Goal: Information Seeking & Learning: Learn about a topic

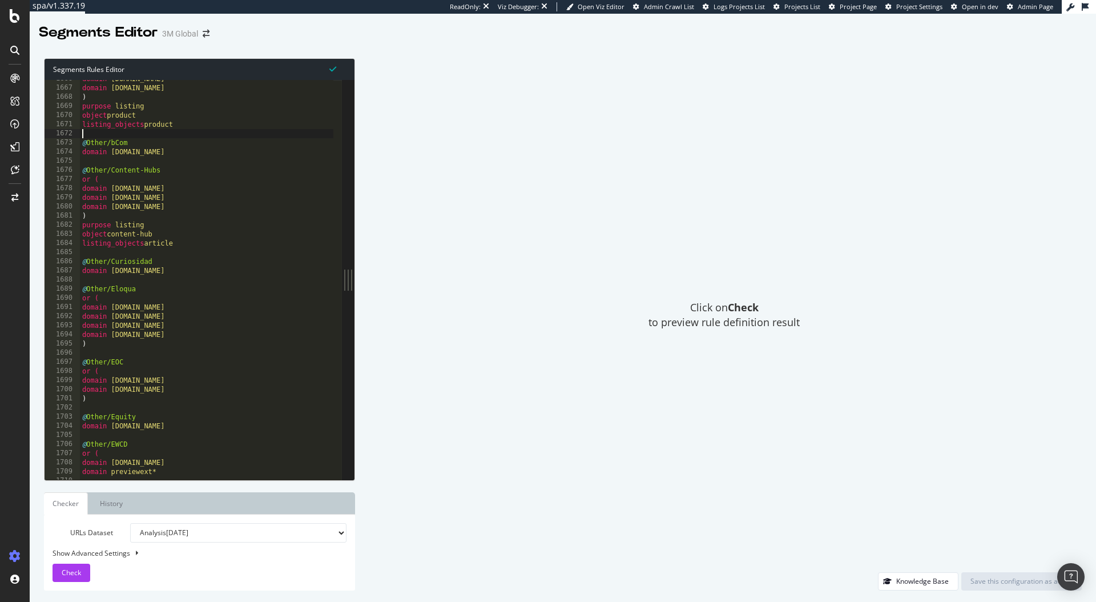
scroll to position [7743, 0]
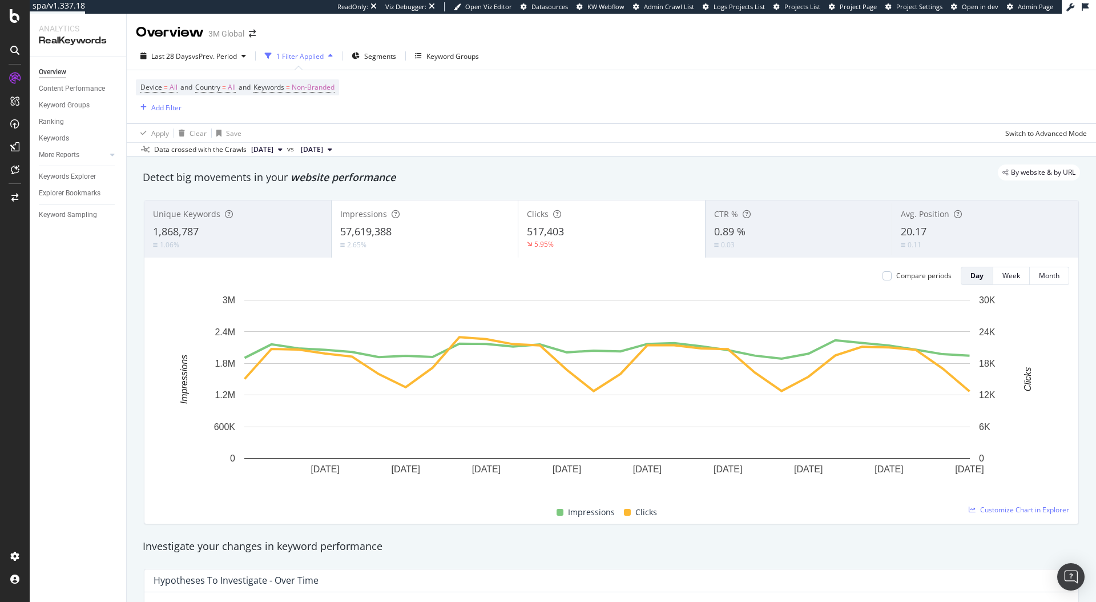
scroll to position [21, 0]
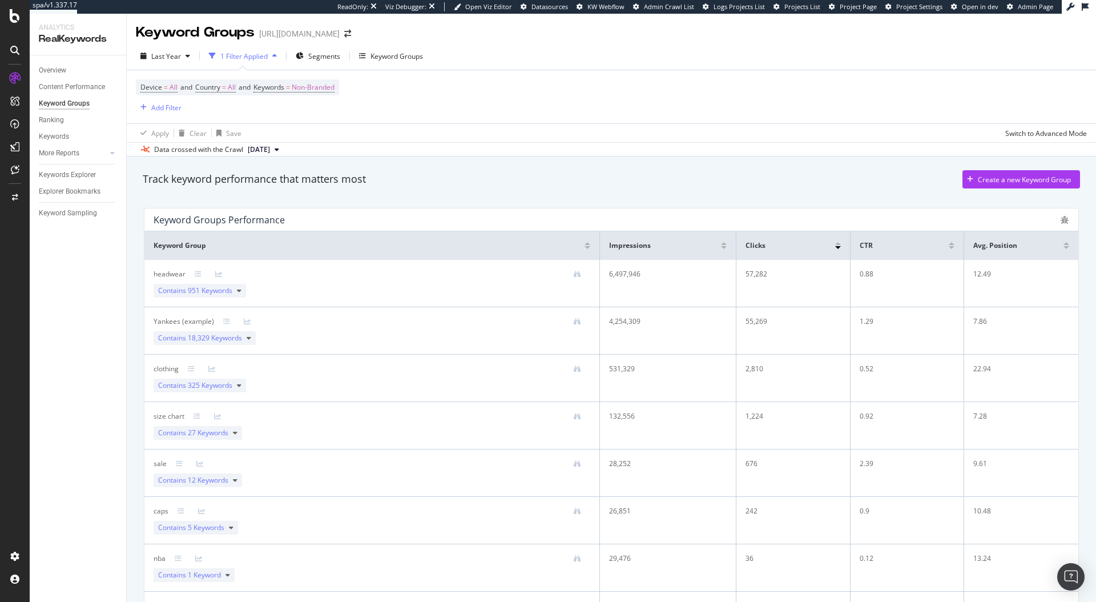
scroll to position [167, 0]
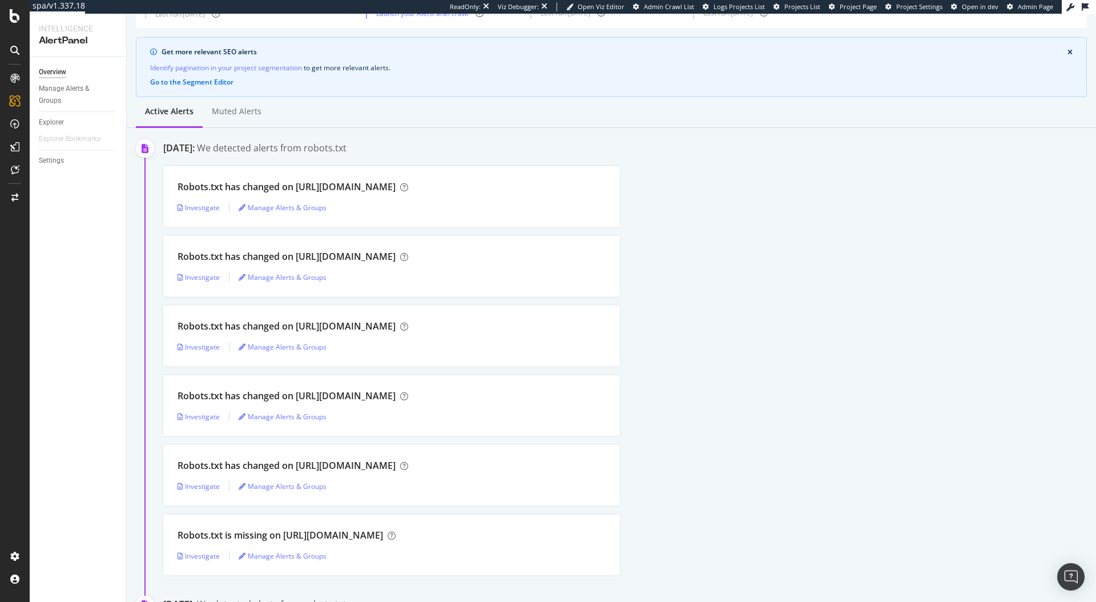
scroll to position [37, 0]
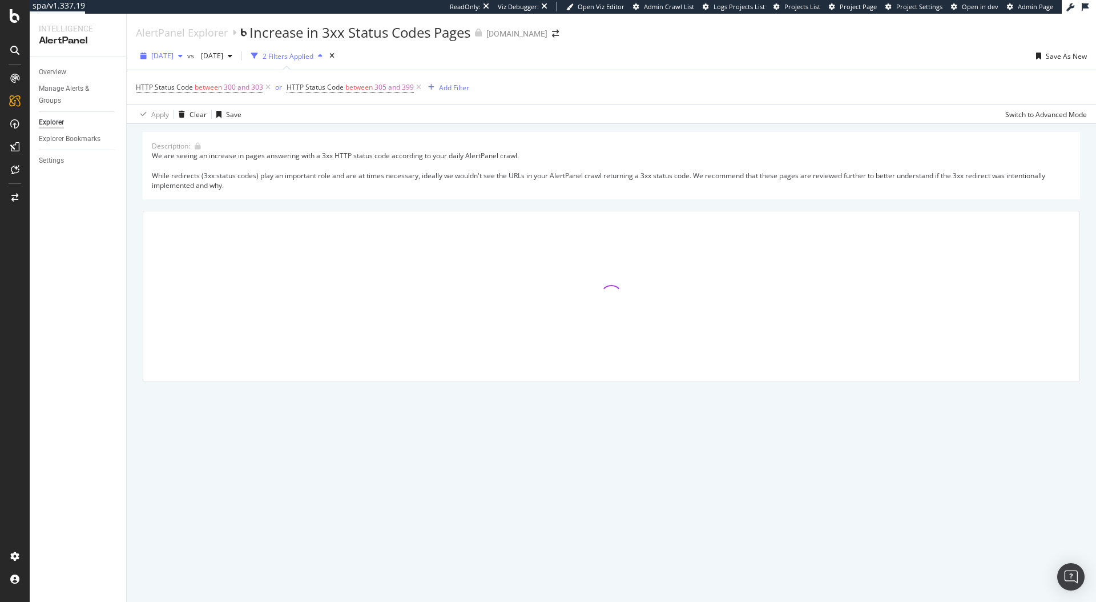
click at [174, 51] on span "[DATE]" at bounding box center [162, 56] width 22 height 10
click at [187, 74] on div "[DATE]" at bounding box center [183, 79] width 63 height 10
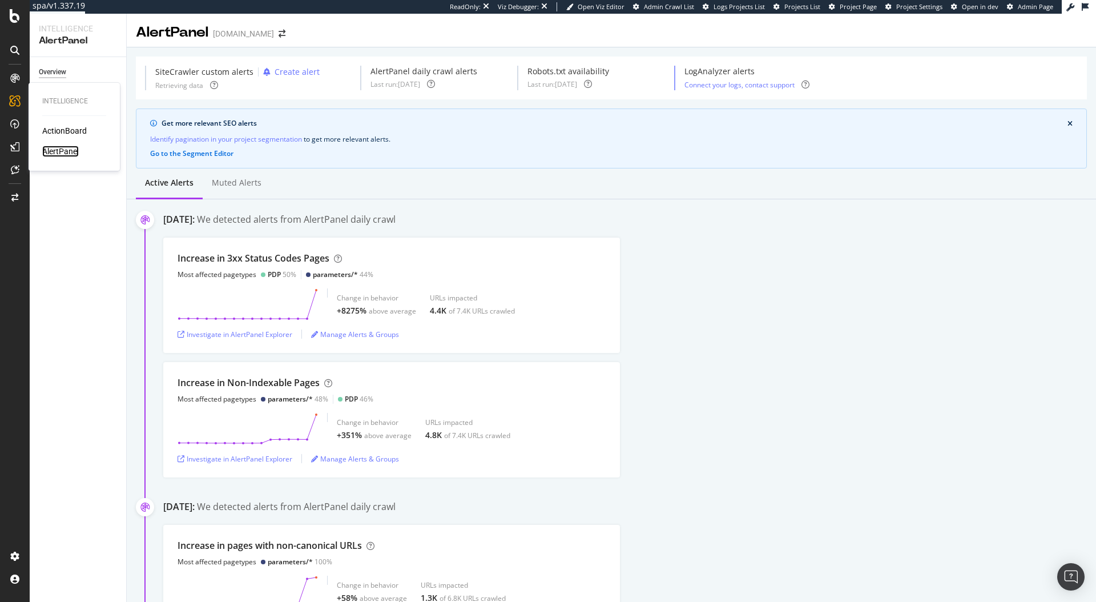
click at [50, 148] on div "AlertPanel" at bounding box center [60, 151] width 37 height 11
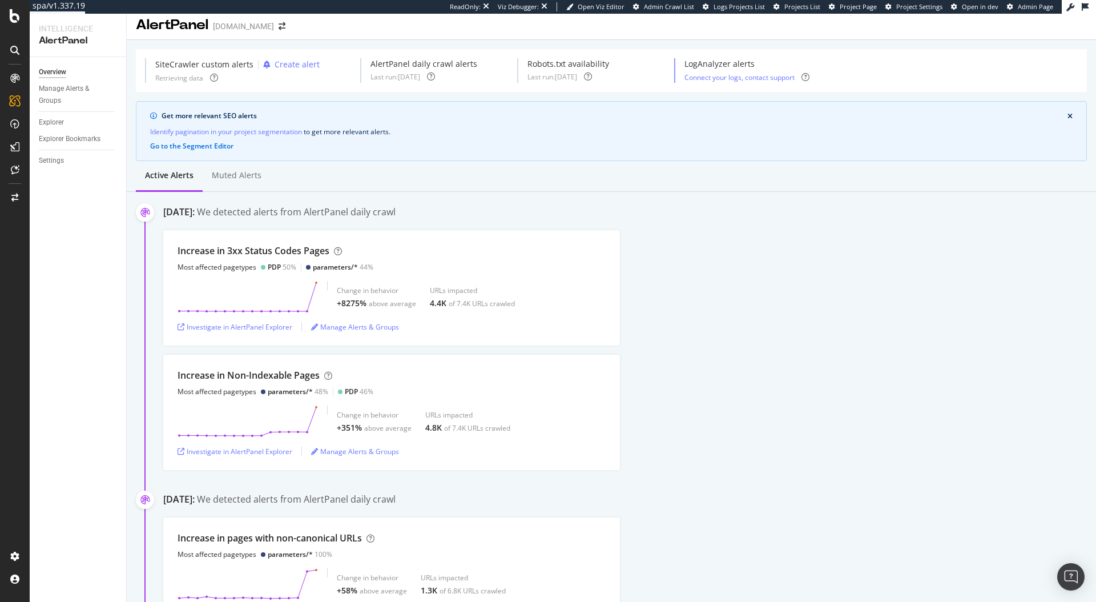
scroll to position [8, 0]
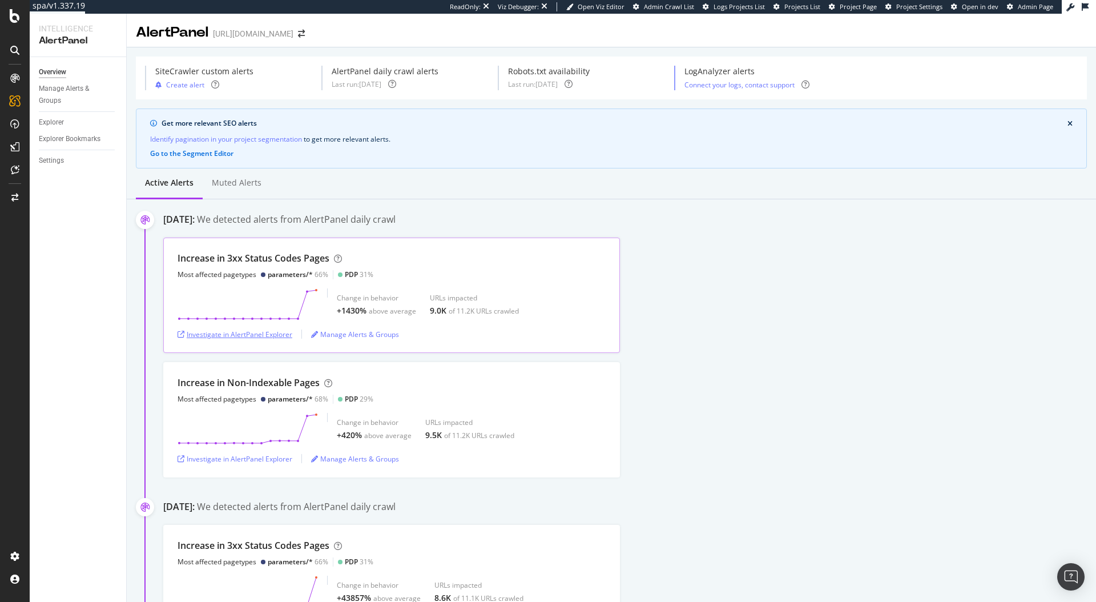
click at [265, 334] on div "Investigate in AlertPanel Explorer" at bounding box center [235, 334] width 115 height 10
click at [252, 455] on div "Investigate in AlertPanel Explorer" at bounding box center [235, 459] width 115 height 10
click at [666, 354] on div "Increase in 3xx Status Codes Pages Most affected pagetypes parameters/* 66% PDP…" at bounding box center [629, 357] width 933 height 240
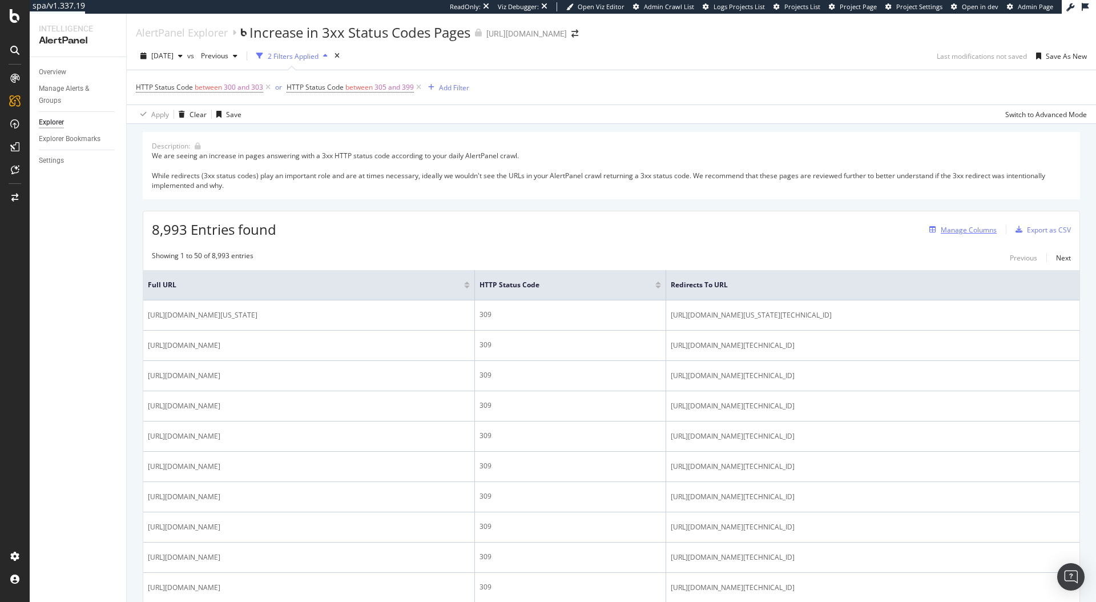
click at [942, 225] on div "Manage Columns" at bounding box center [969, 230] width 56 height 10
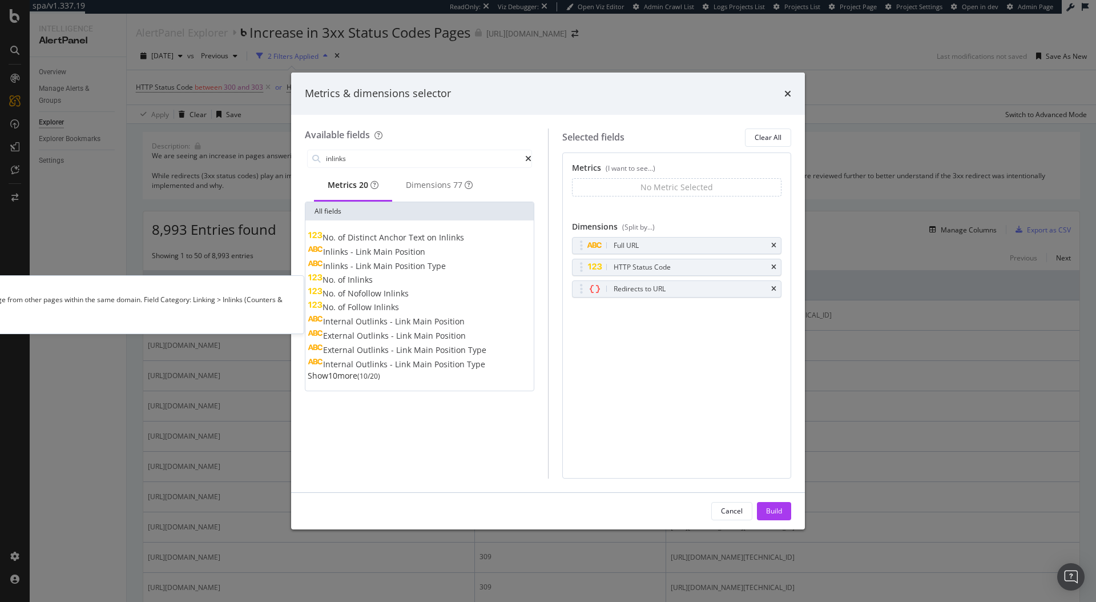
type input "inlinks"
click at [373, 284] on div "No. of Inlinks" at bounding box center [340, 279] width 65 height 11
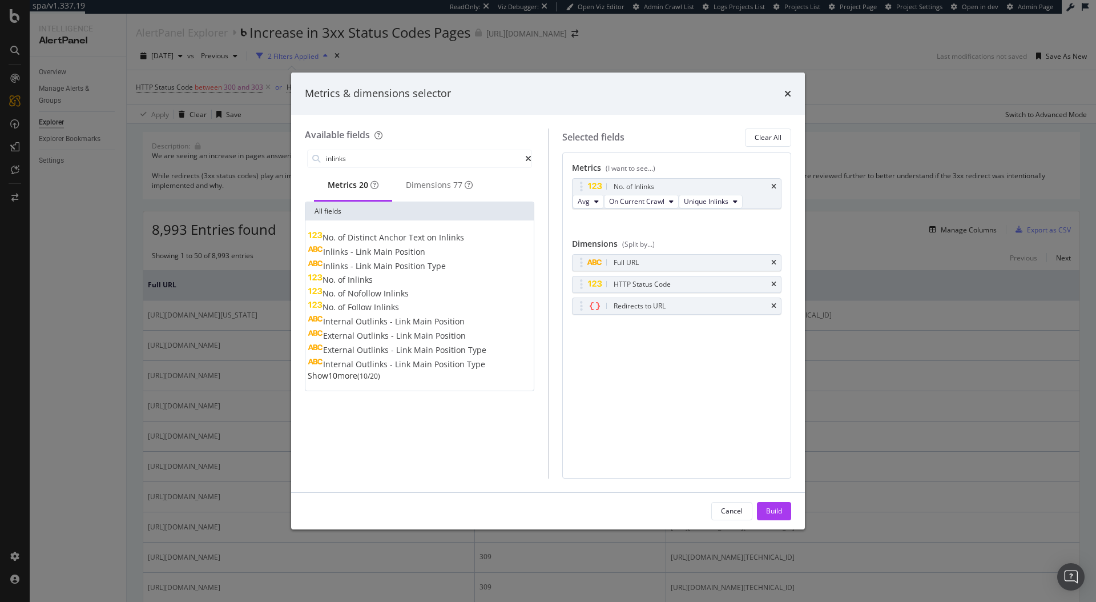
click at [373, 284] on div "No. of Inlinks" at bounding box center [340, 279] width 65 height 11
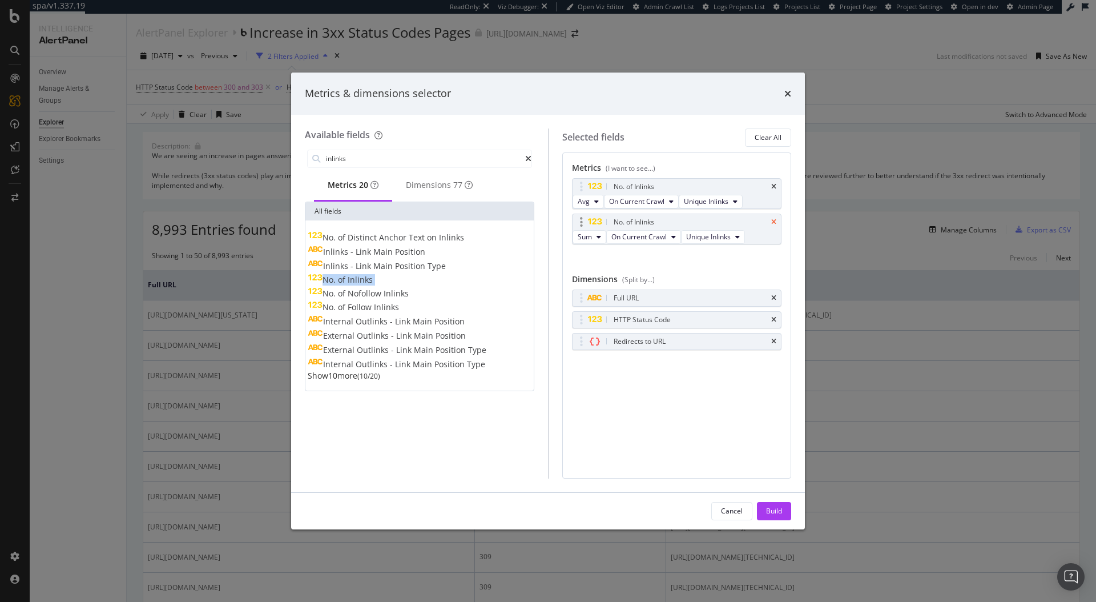
click at [772, 225] on icon "times" at bounding box center [773, 222] width 5 height 7
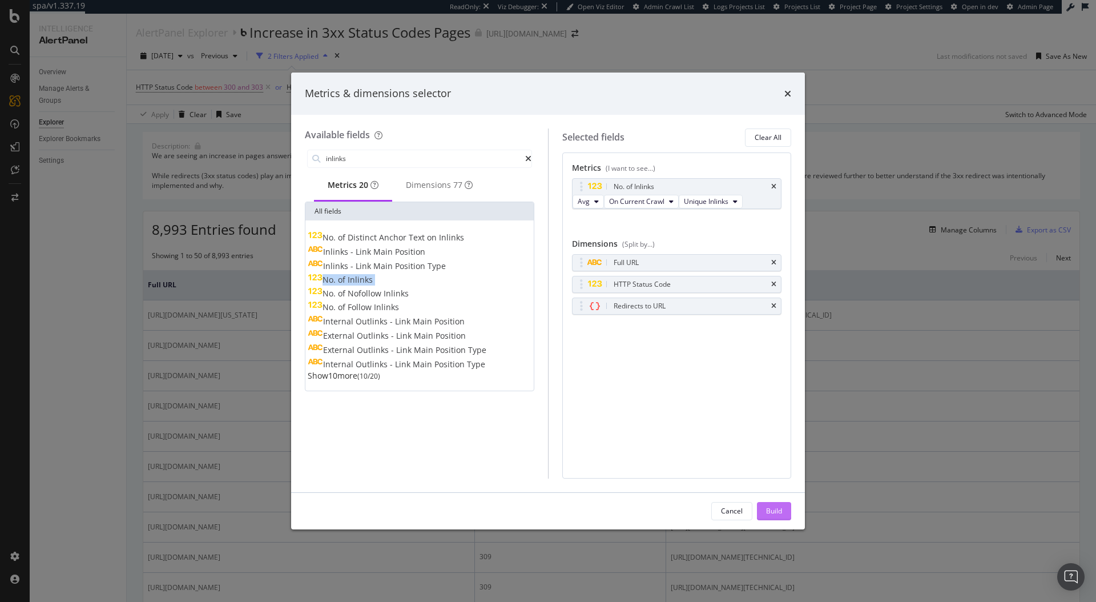
click at [769, 506] on div "Build" at bounding box center [774, 511] width 16 height 10
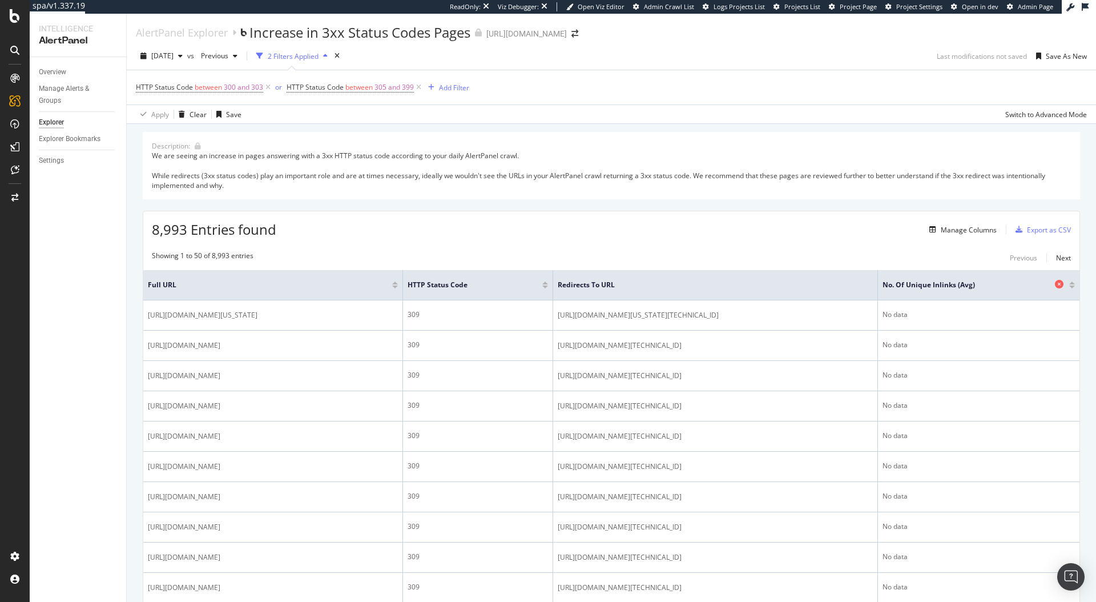
click at [1055, 287] on icon at bounding box center [1059, 284] width 9 height 9
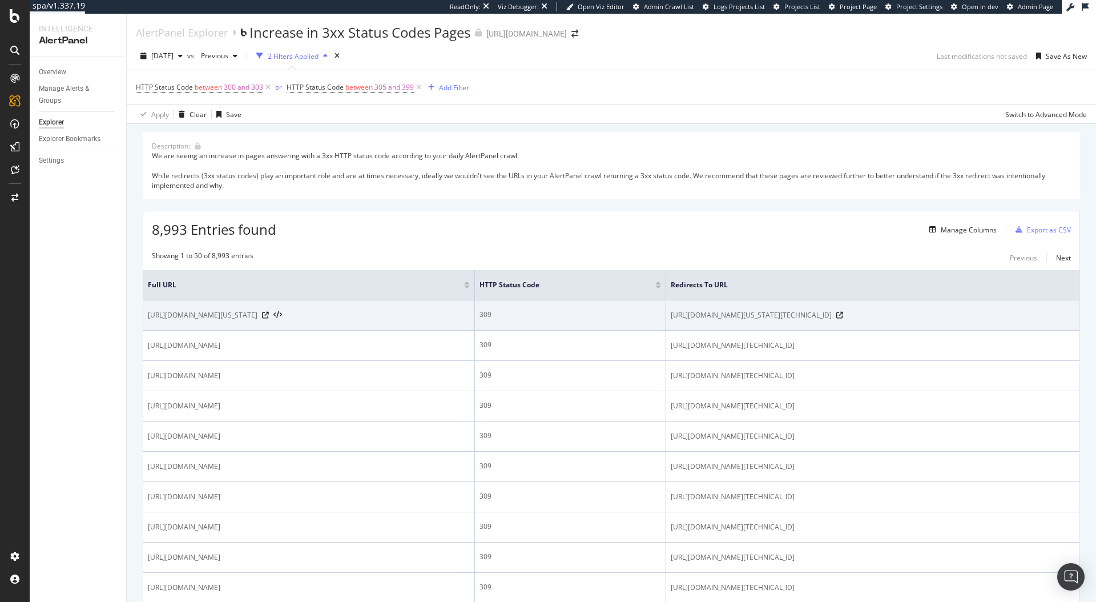
drag, startPoint x: 283, startPoint y: 332, endPoint x: 180, endPoint y: 313, distance: 105.0
click at [180, 313] on span "[URL][DOMAIN_NAME][US_STATE]" at bounding box center [203, 314] width 110 height 11
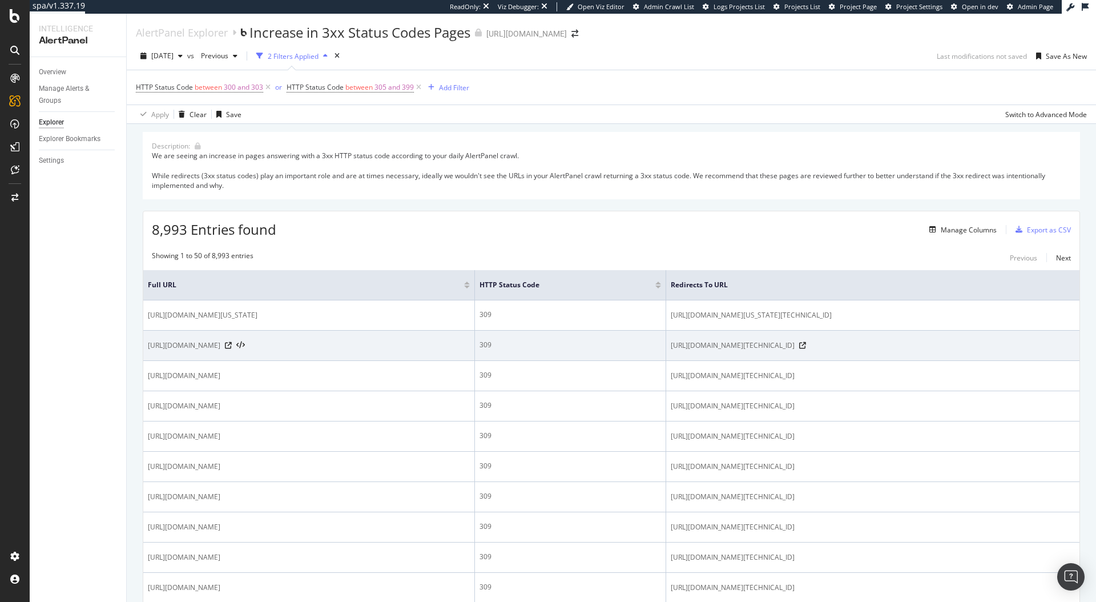
click at [220, 351] on span "[URL][DOMAIN_NAME]" at bounding box center [184, 345] width 72 height 11
drag, startPoint x: 439, startPoint y: 369, endPoint x: 311, endPoint y: 360, distance: 128.1
click at [311, 360] on td "[URL][DOMAIN_NAME]" at bounding box center [309, 345] width 332 height 30
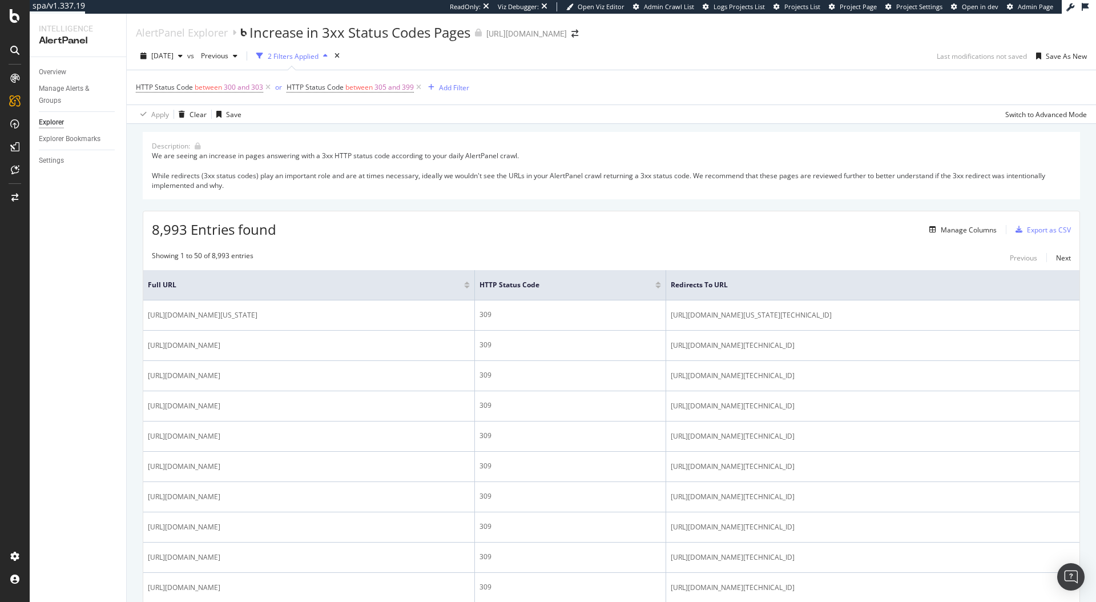
copy span "[URL][DOMAIN_NAME]"
click at [55, 124] on div "SiteCrawler" at bounding box center [62, 128] width 41 height 11
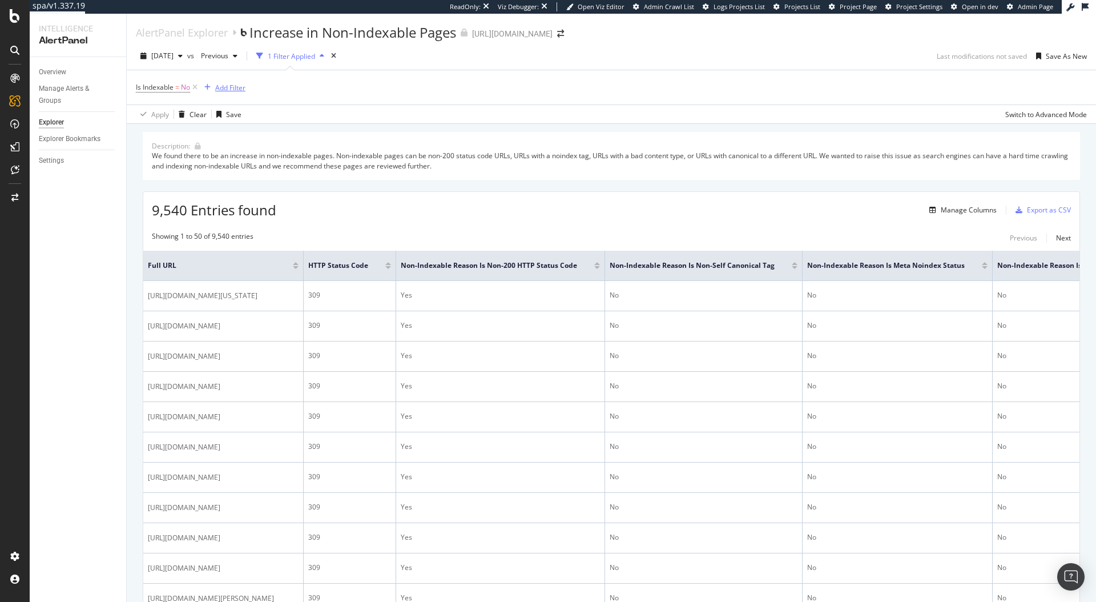
click at [231, 83] on div "Add Filter" at bounding box center [230, 88] width 30 height 10
click at [587, 97] on div "Is Indexable = No Add Filter" at bounding box center [611, 87] width 951 height 34
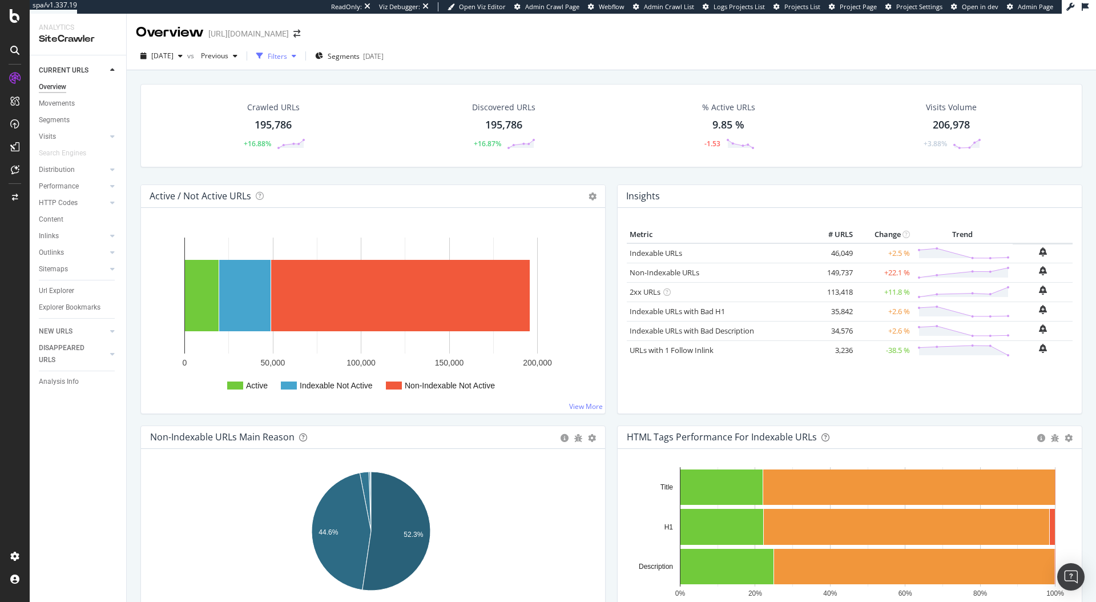
click at [287, 58] on div "Filters" at bounding box center [277, 56] width 19 height 10
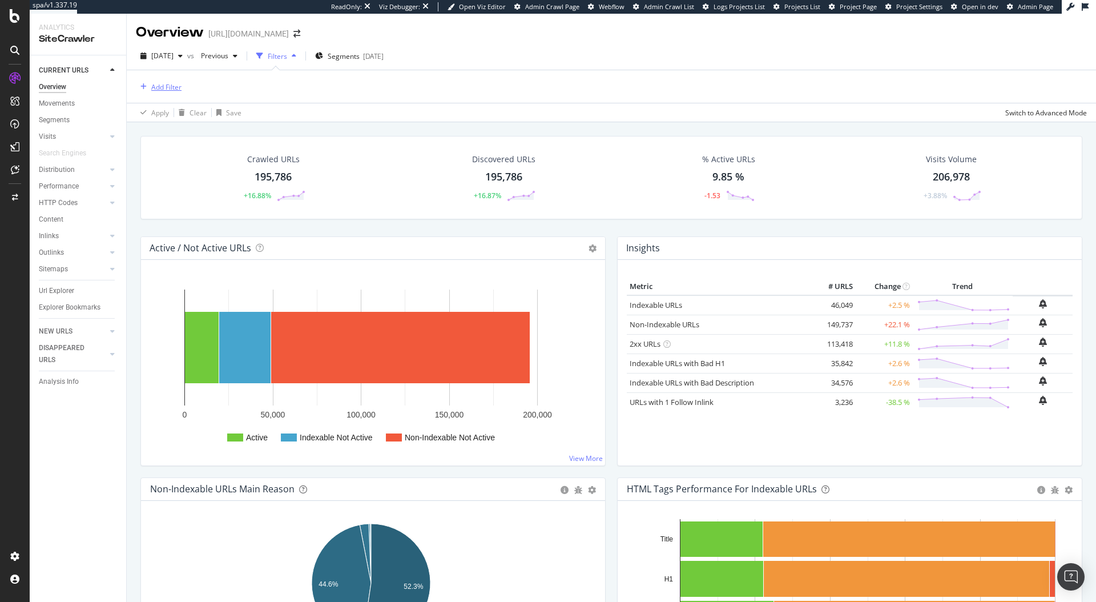
click at [163, 92] on div "Add Filter" at bounding box center [159, 86] width 46 height 13
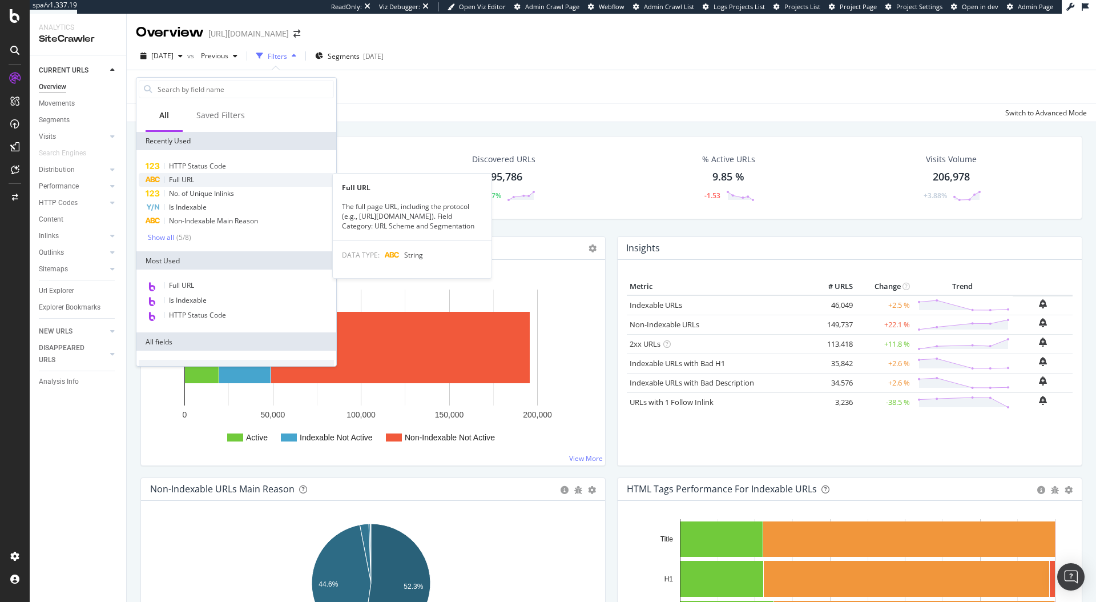
click at [180, 173] on div "Full URL" at bounding box center [236, 180] width 195 height 14
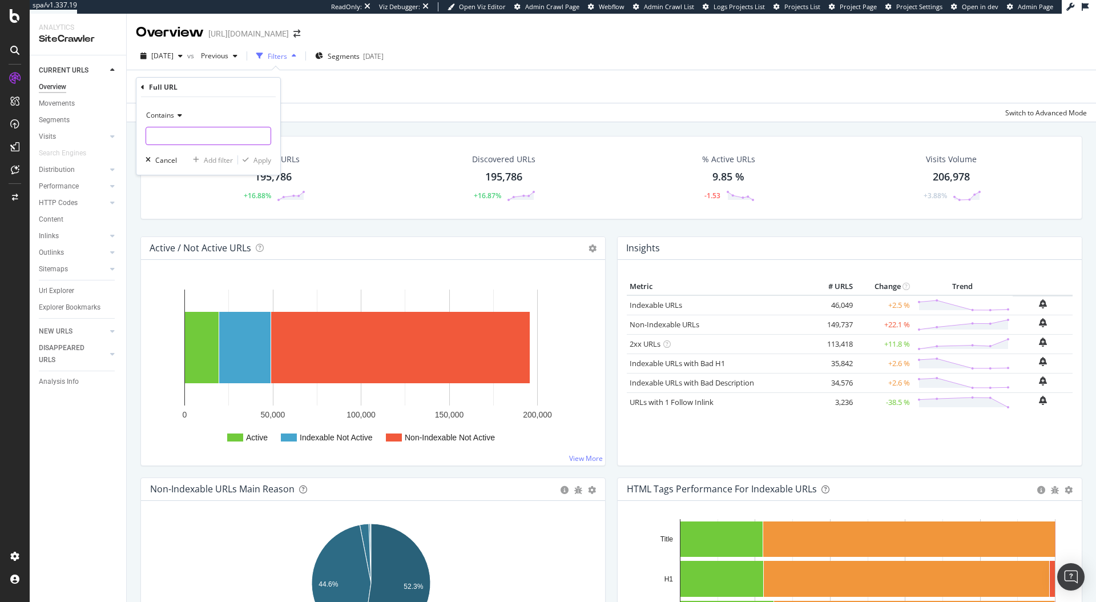
click at [204, 136] on input "text" at bounding box center [208, 136] width 124 height 18
paste input "[URL][DOMAIN_NAME]"
type input "[URL][DOMAIN_NAME]"
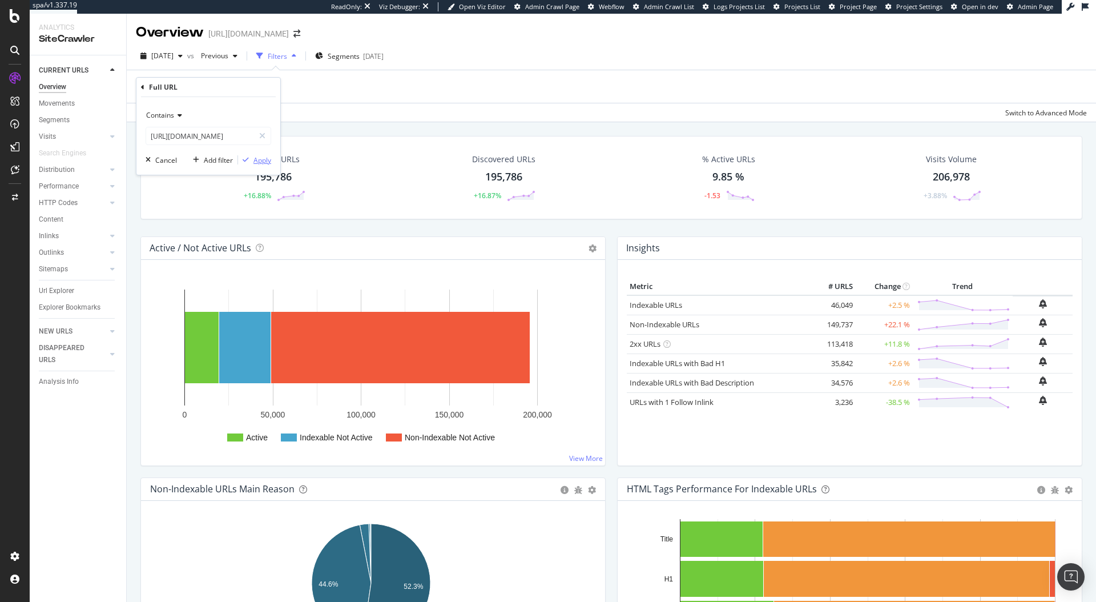
click at [268, 160] on div "Apply" at bounding box center [262, 160] width 18 height 10
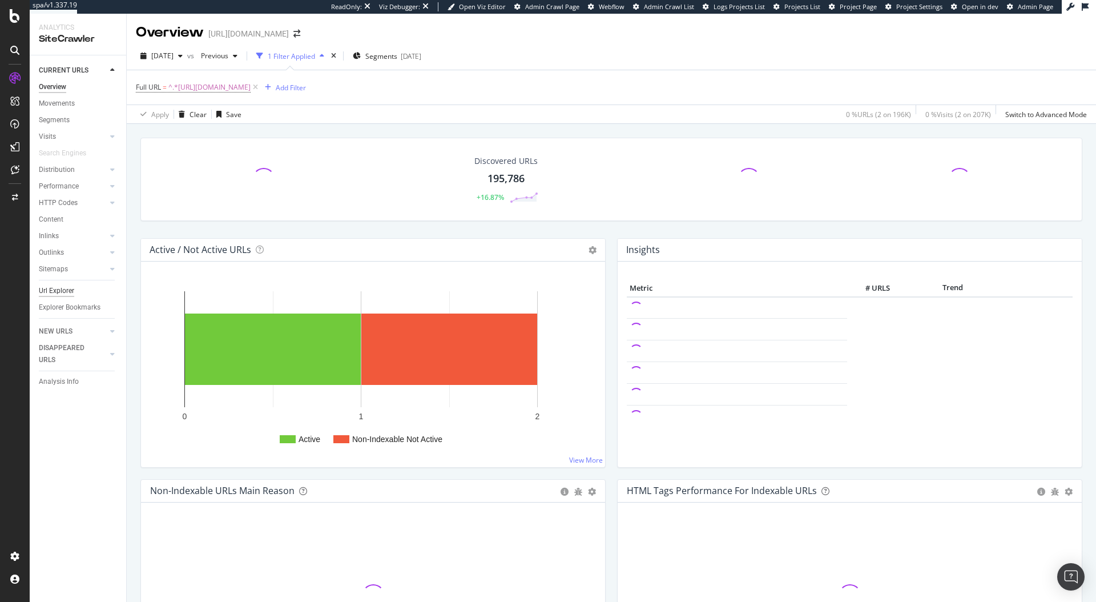
click at [61, 285] on div "Url Explorer" at bounding box center [56, 291] width 35 height 12
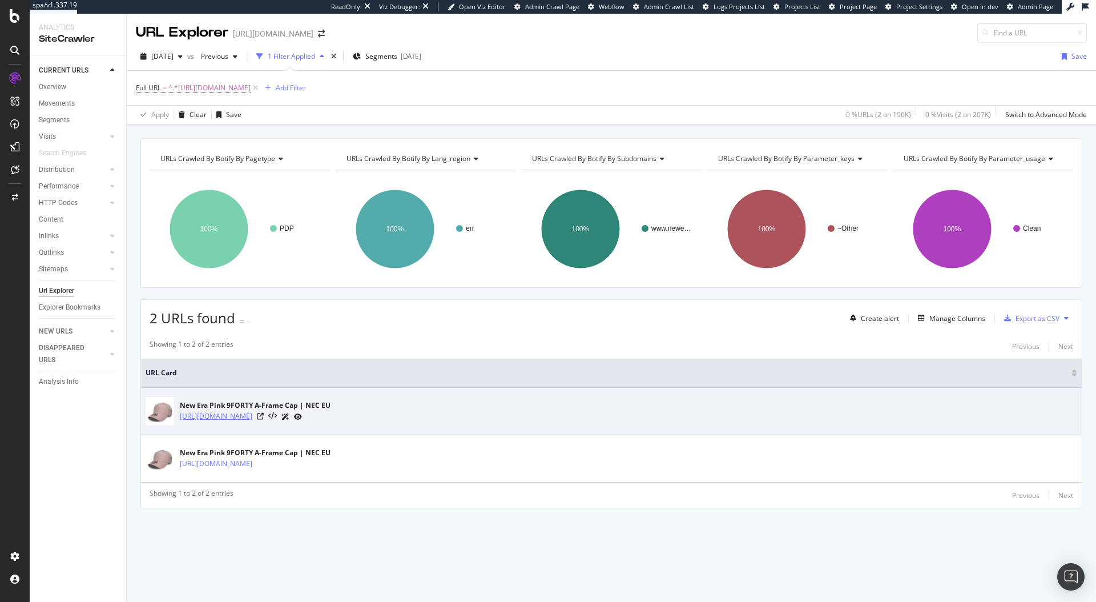
click at [252, 412] on link "[URL][DOMAIN_NAME]" at bounding box center [216, 415] width 72 height 11
